Goal: Task Accomplishment & Management: Use online tool/utility

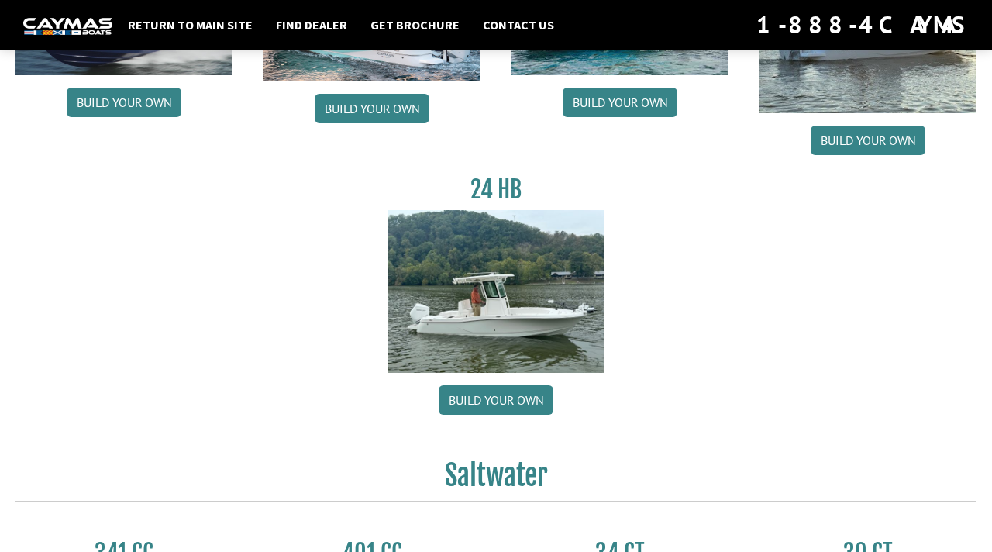
scroll to position [268, 0]
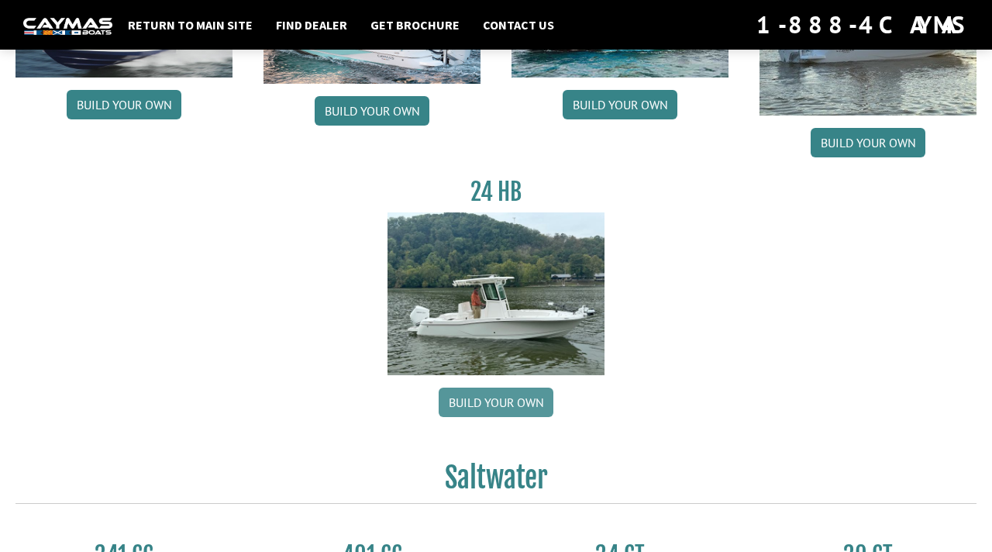
click at [510, 402] on link "Build your own" at bounding box center [495, 401] width 115 height 29
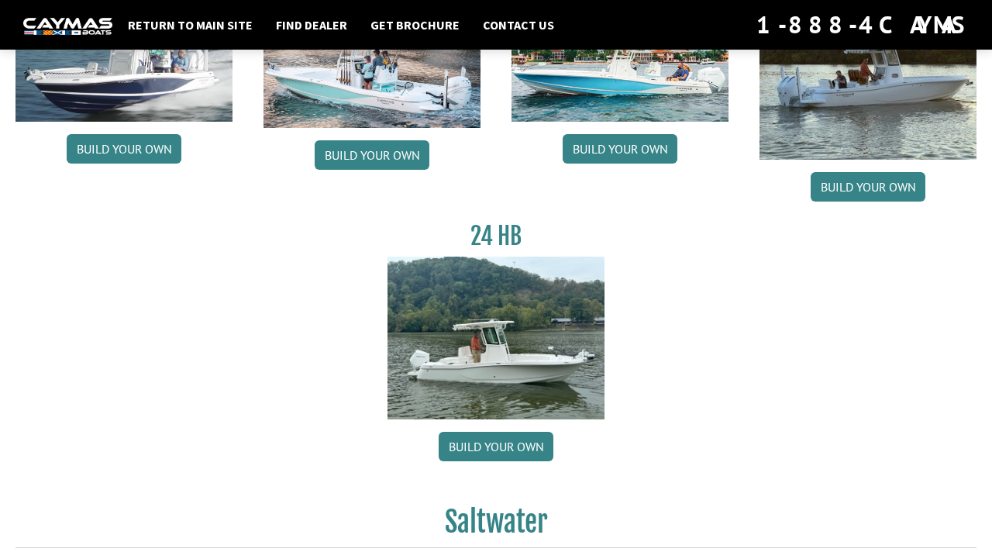
scroll to position [223, 0]
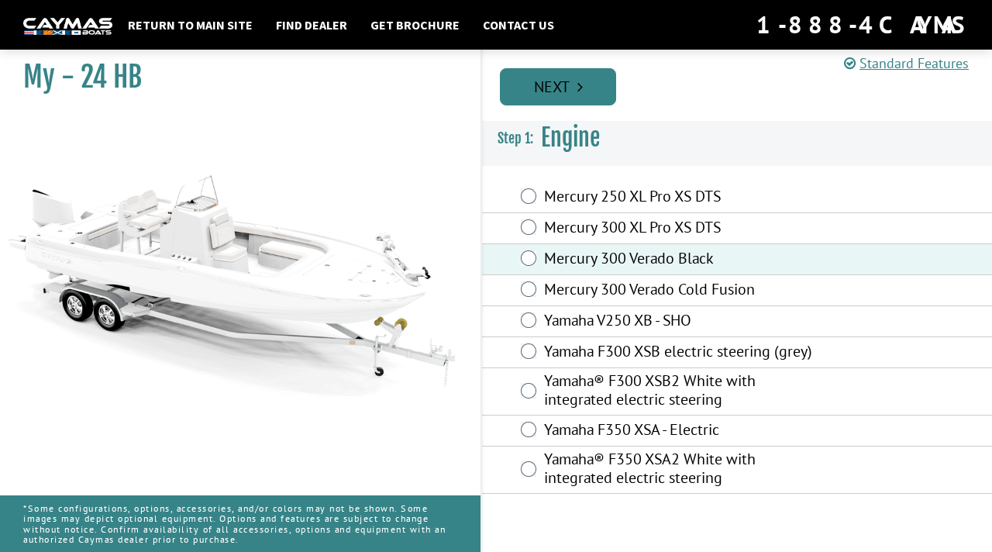
click at [559, 82] on link "Next" at bounding box center [558, 86] width 116 height 37
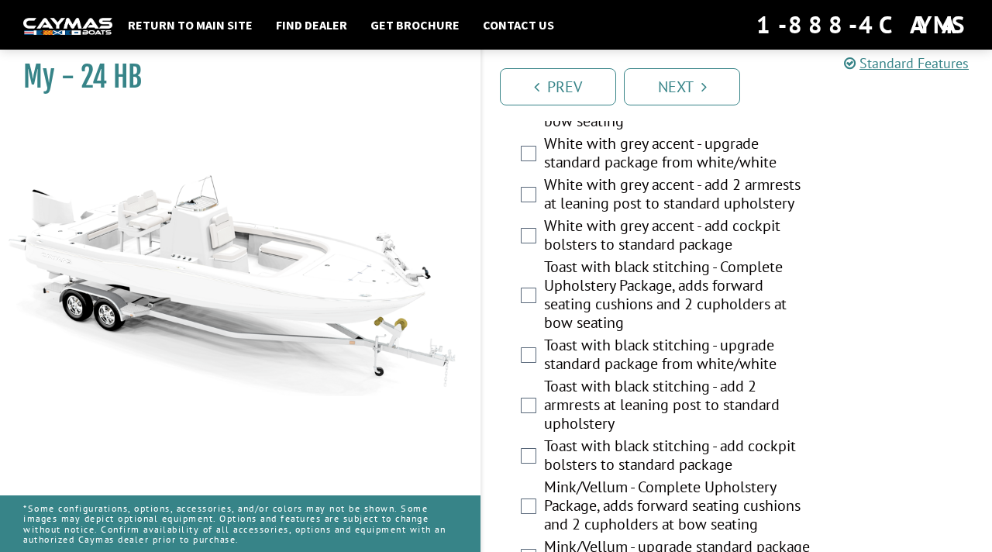
scroll to position [3218, 0]
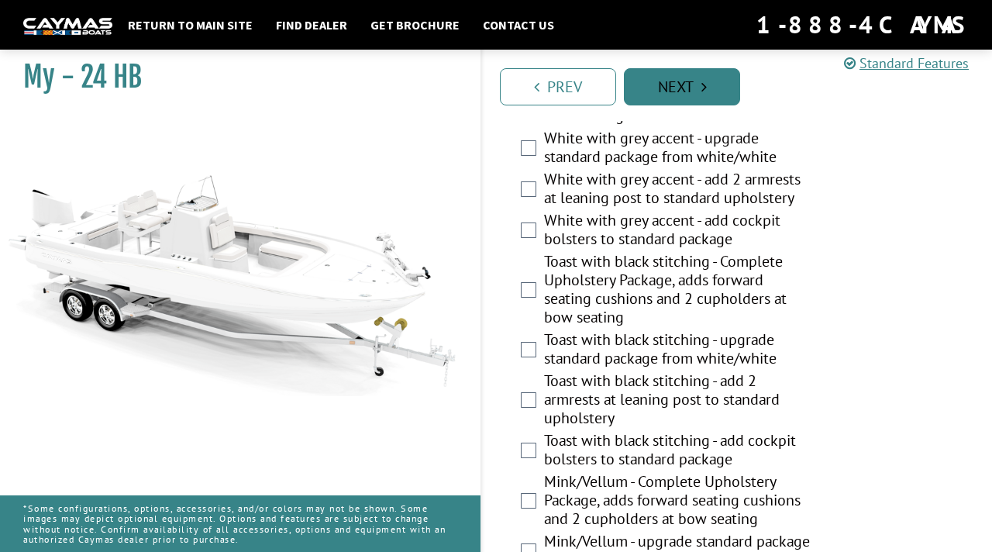
click at [663, 93] on link "Next" at bounding box center [682, 86] width 116 height 37
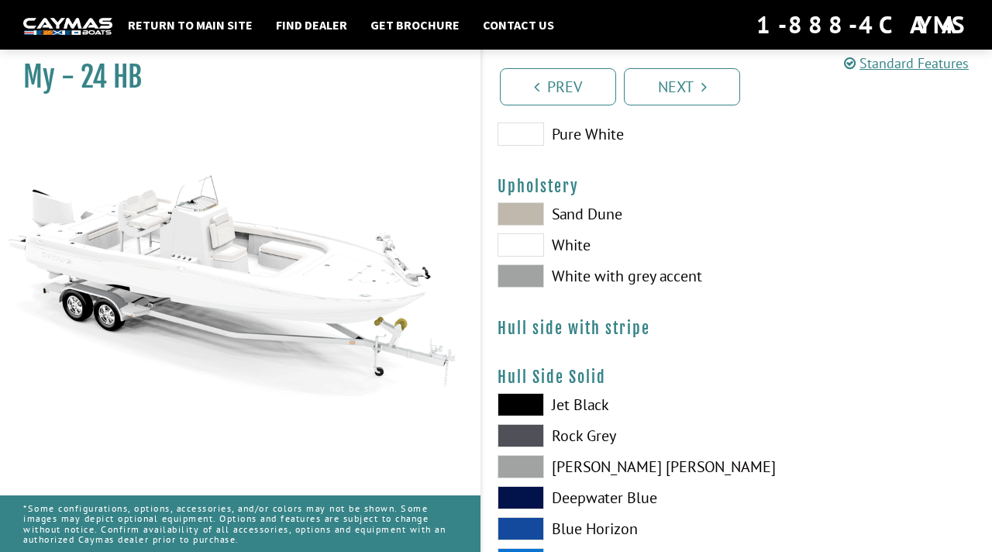
scroll to position [0, 0]
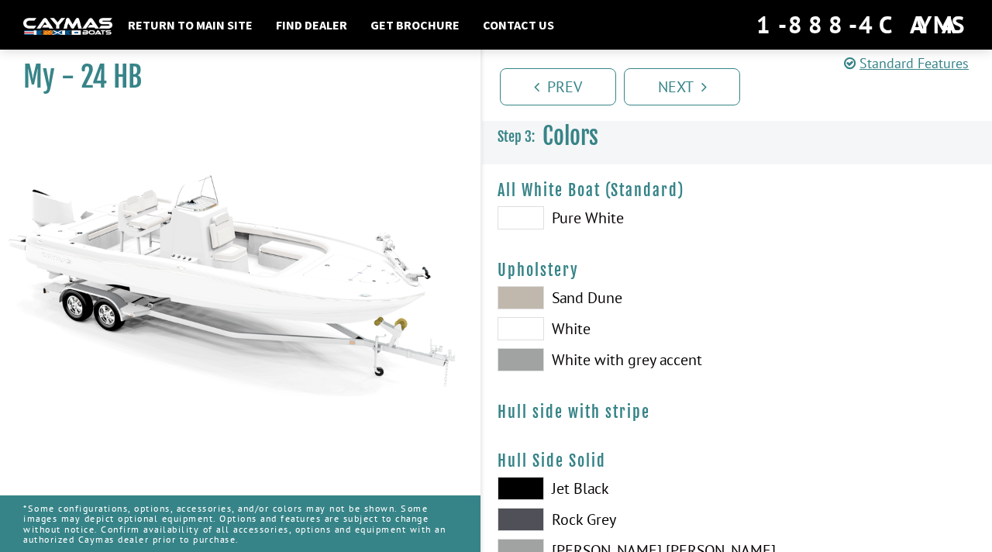
click at [516, 214] on span at bounding box center [520, 217] width 46 height 23
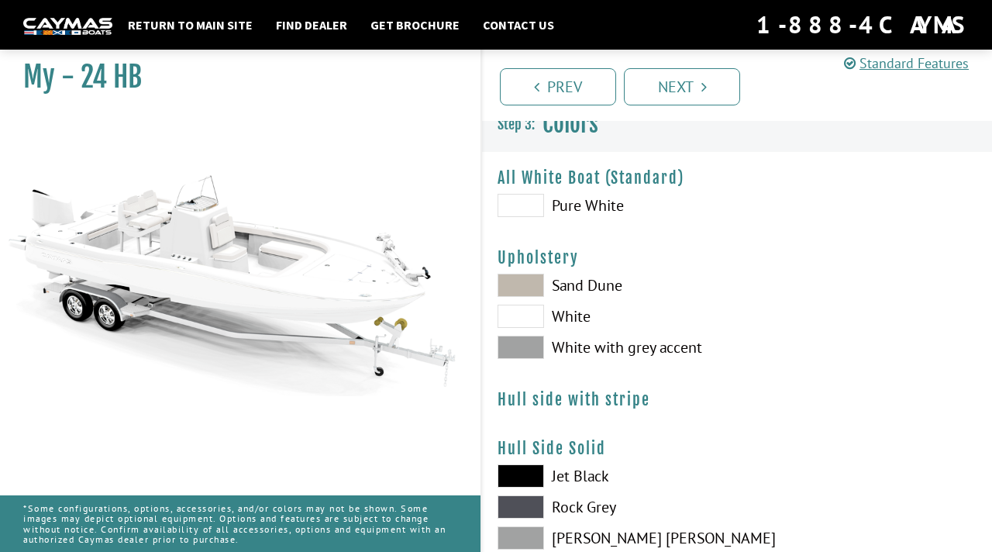
scroll to position [15, 0]
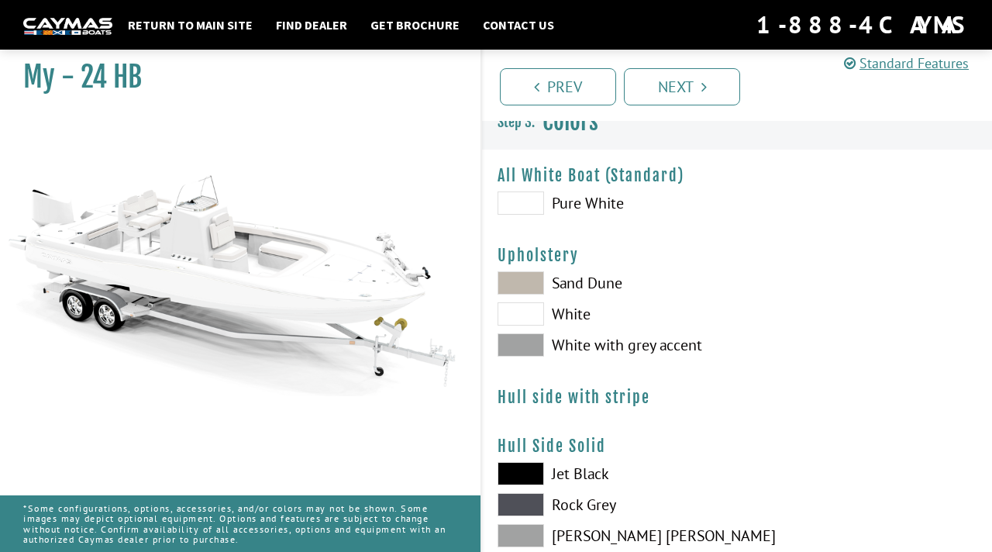
click at [527, 291] on span at bounding box center [520, 282] width 46 height 23
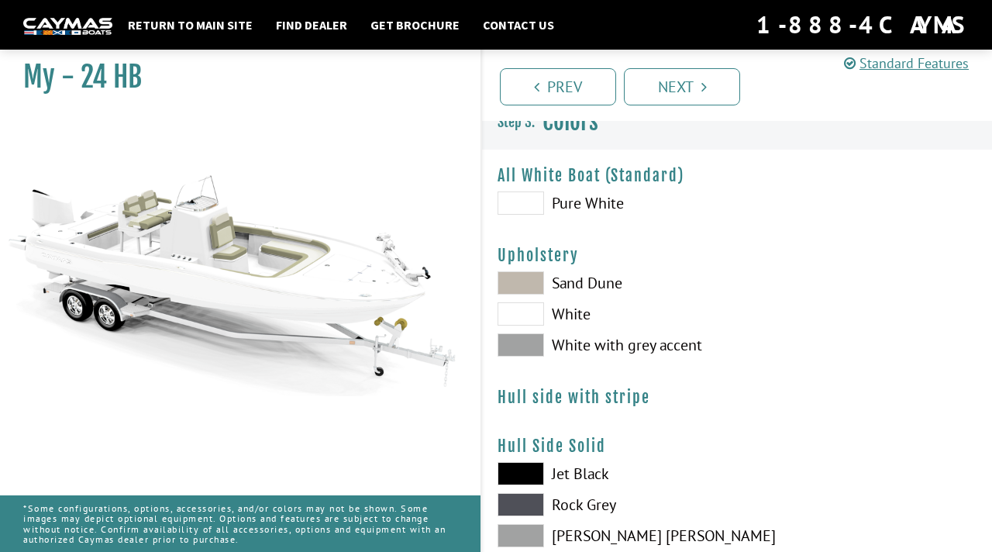
click at [630, 335] on label "White with grey accent" at bounding box center [609, 344] width 224 height 23
click at [508, 473] on span at bounding box center [520, 473] width 46 height 23
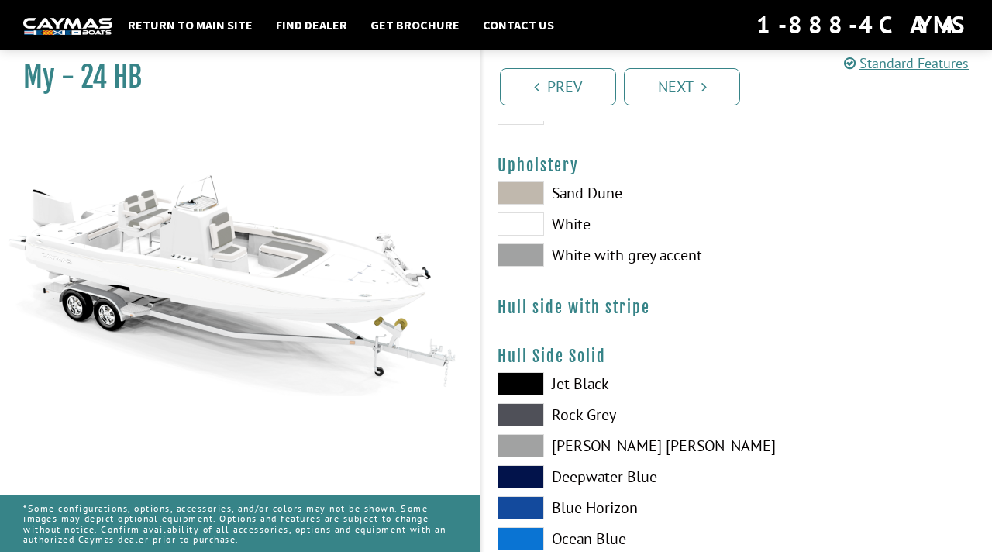
scroll to position [107, 0]
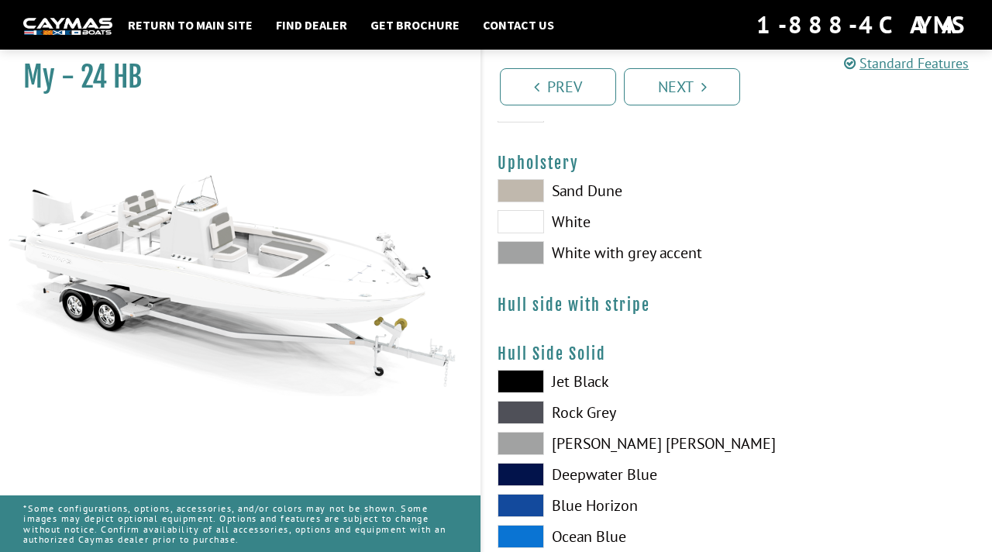
click at [521, 392] on span at bounding box center [520, 381] width 46 height 23
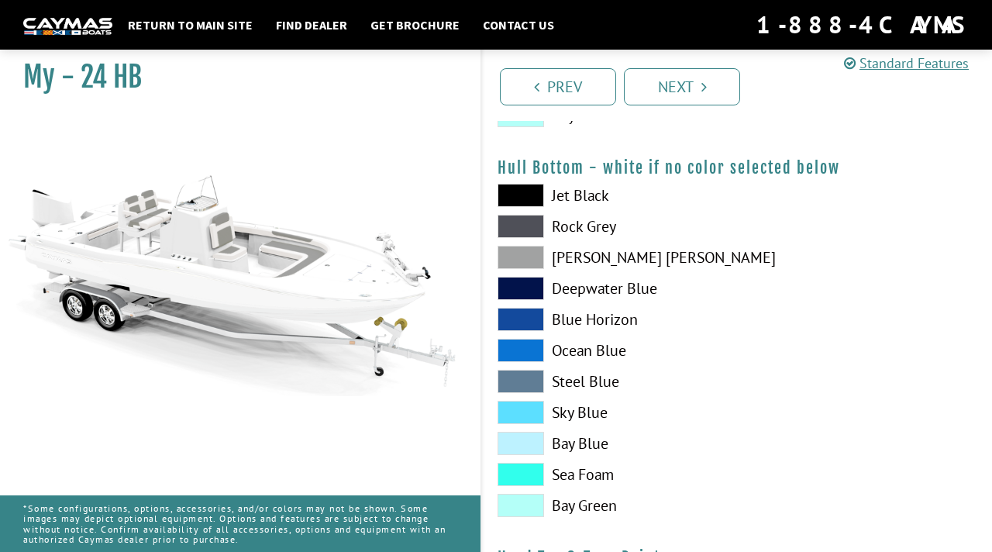
scroll to position [607, 0]
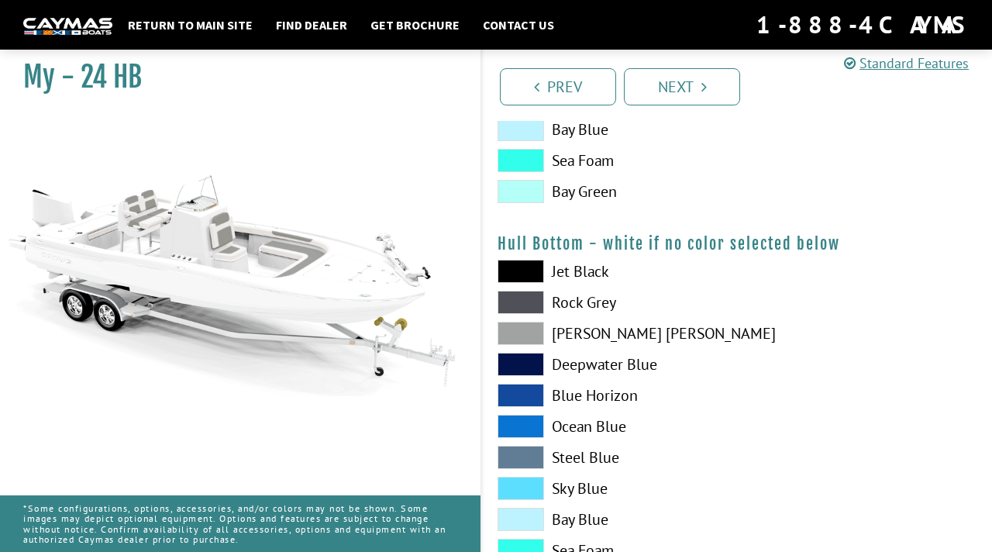
click at [524, 273] on span at bounding box center [520, 271] width 46 height 23
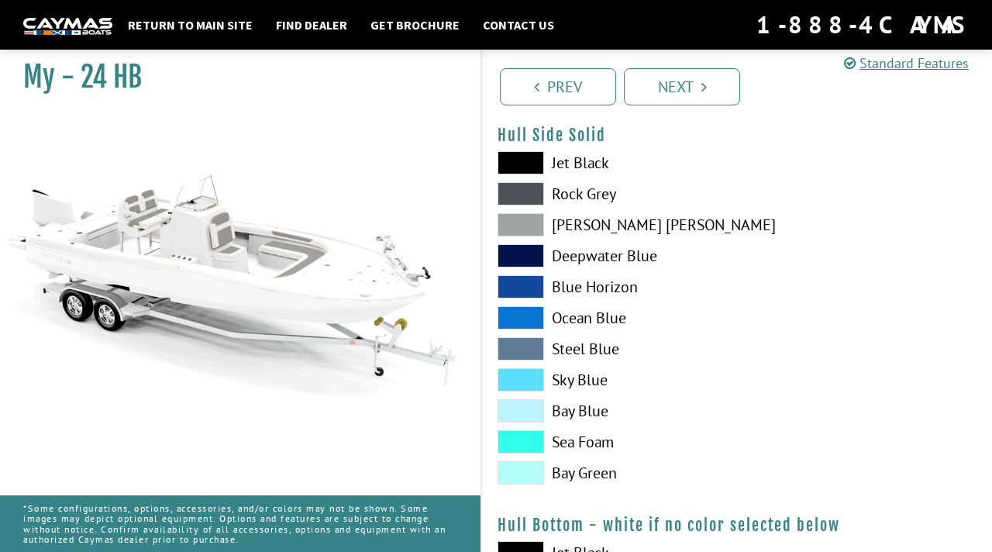
scroll to position [278, 0]
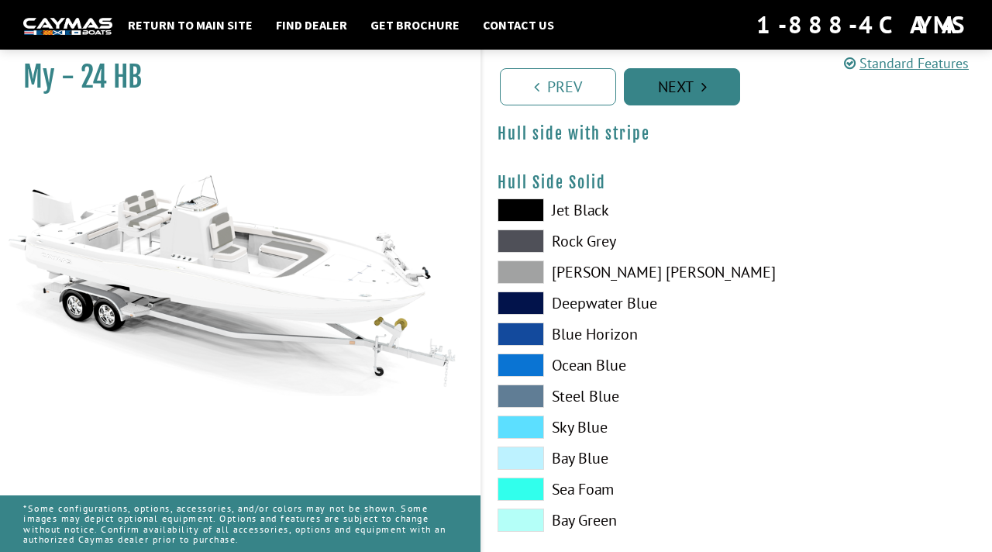
click at [676, 91] on link "Next" at bounding box center [682, 86] width 116 height 37
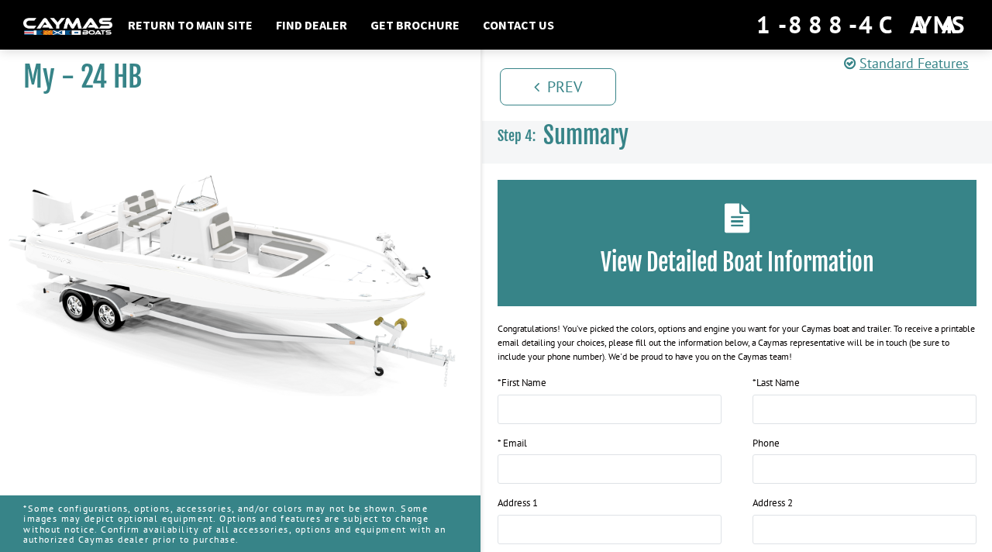
scroll to position [307, 0]
